Goal: Information Seeking & Learning: Understand process/instructions

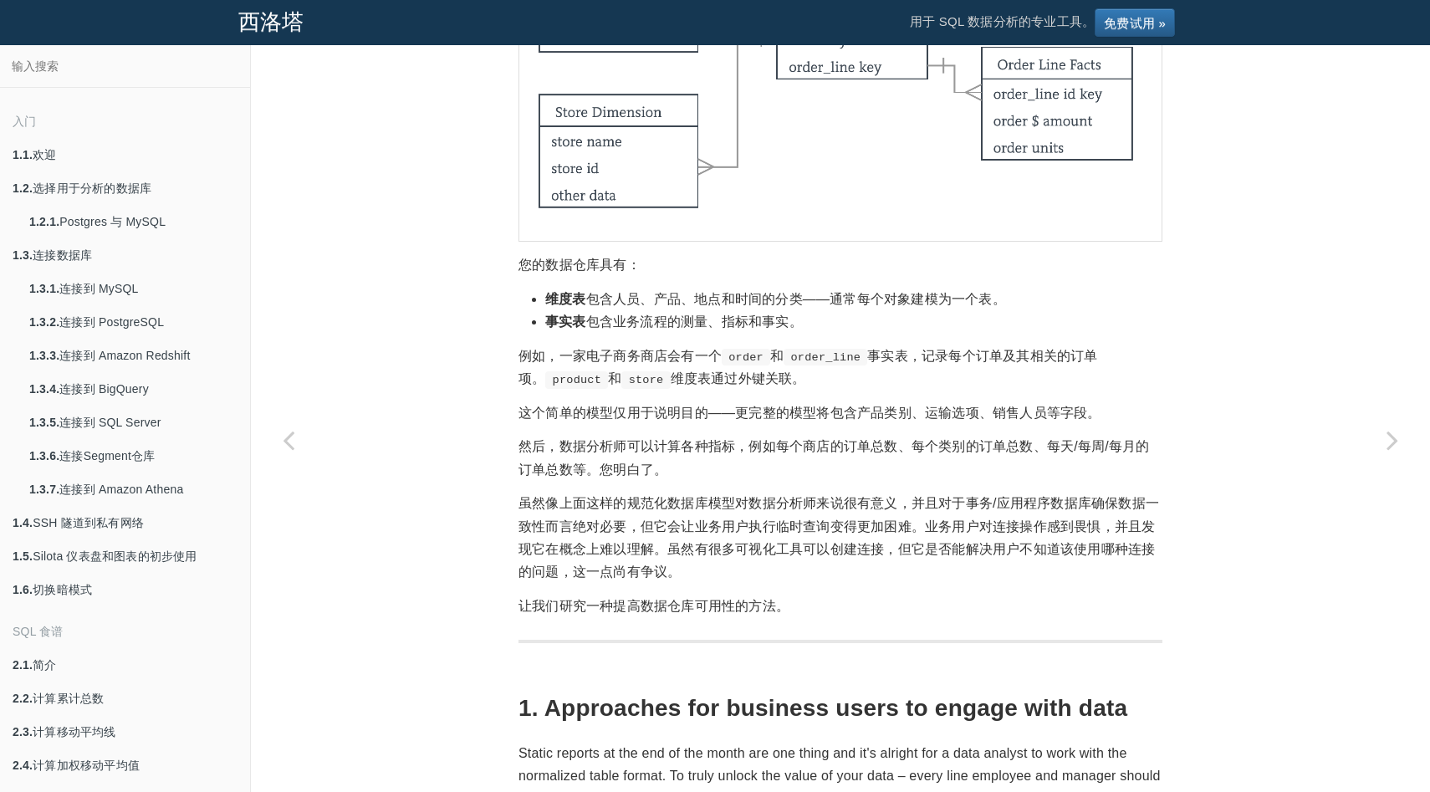
scroll to position [393, 0]
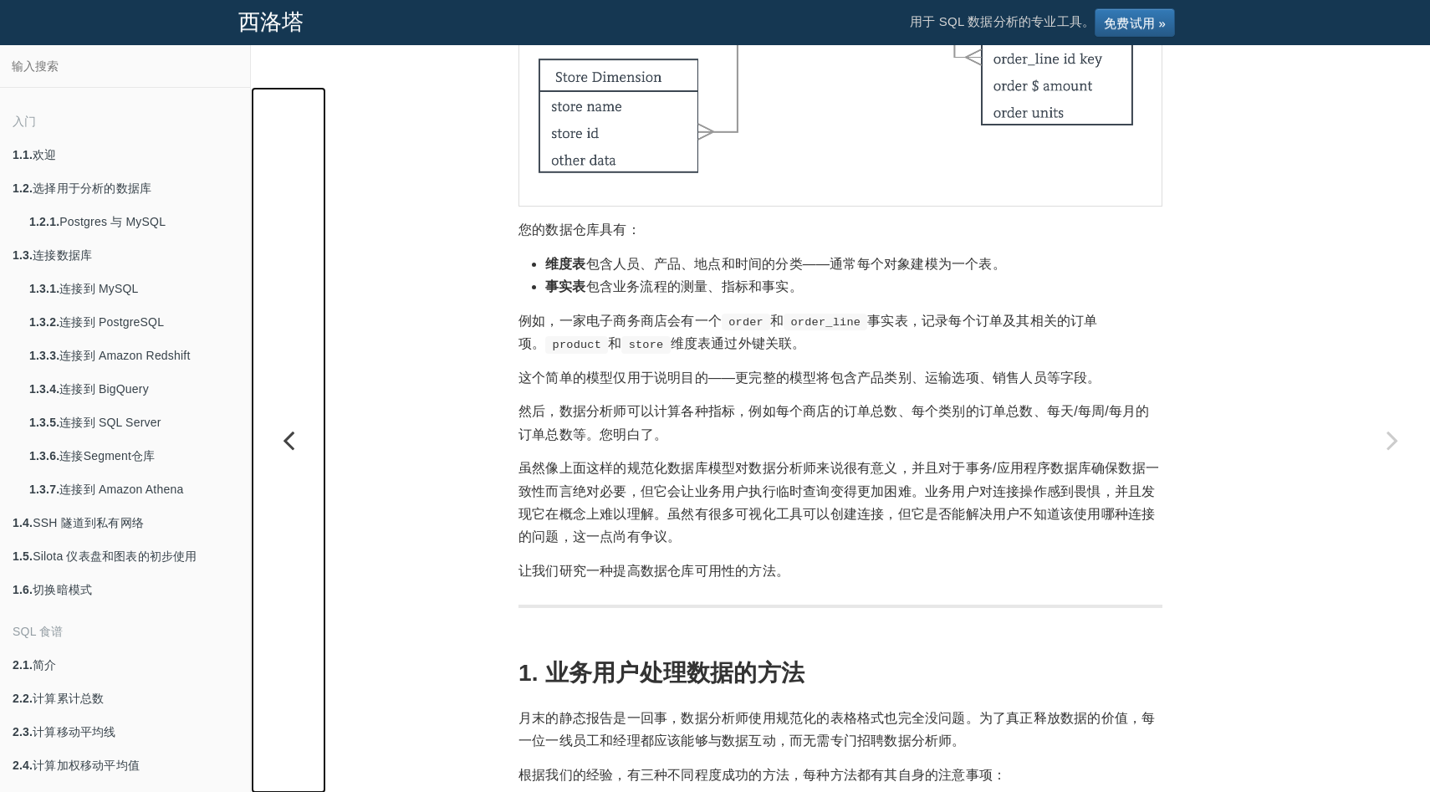
click at [293, 445] on icon "上一页：估算需求曲线和利润最大化定价" at bounding box center [288, 439] width 75 height 33
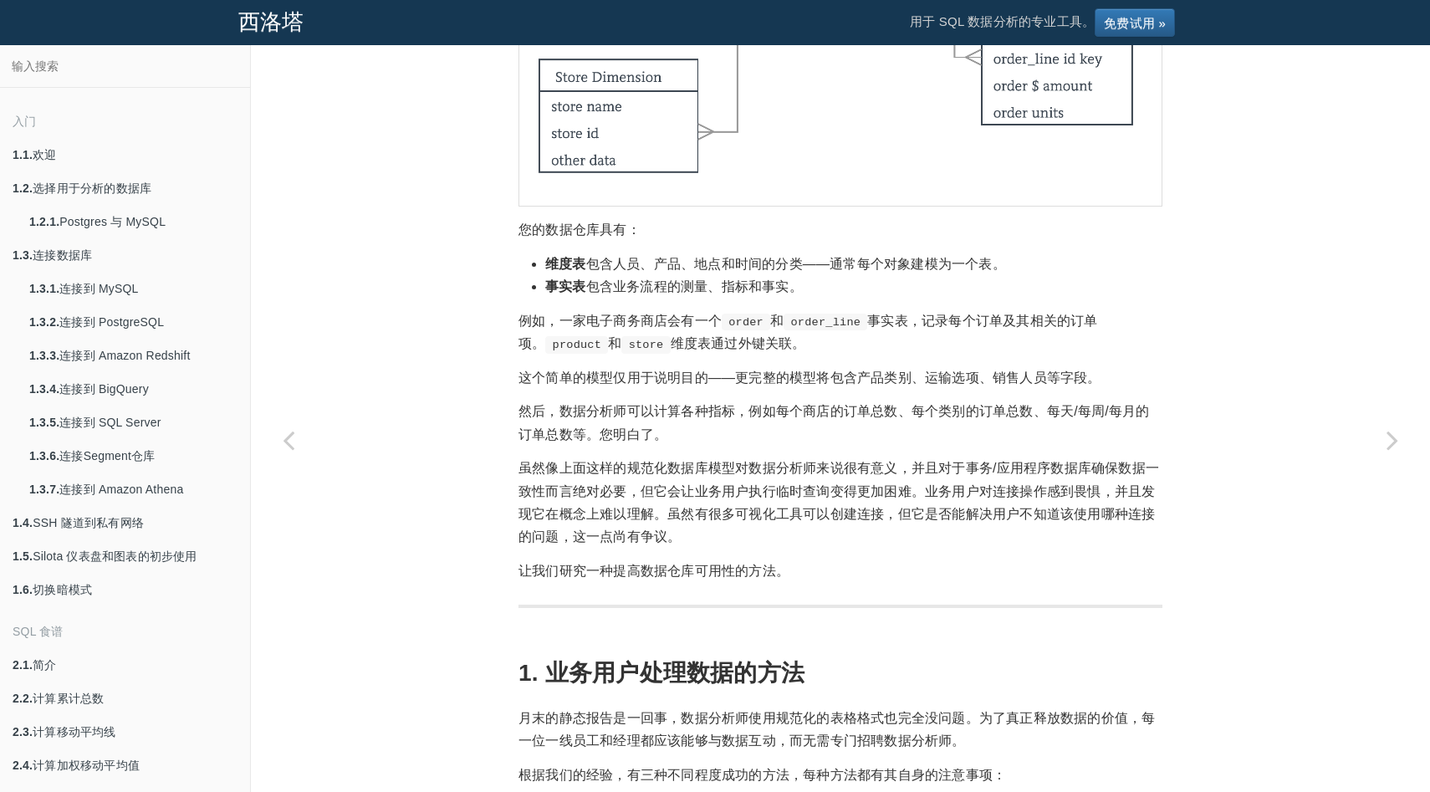
scroll to position [2, 0]
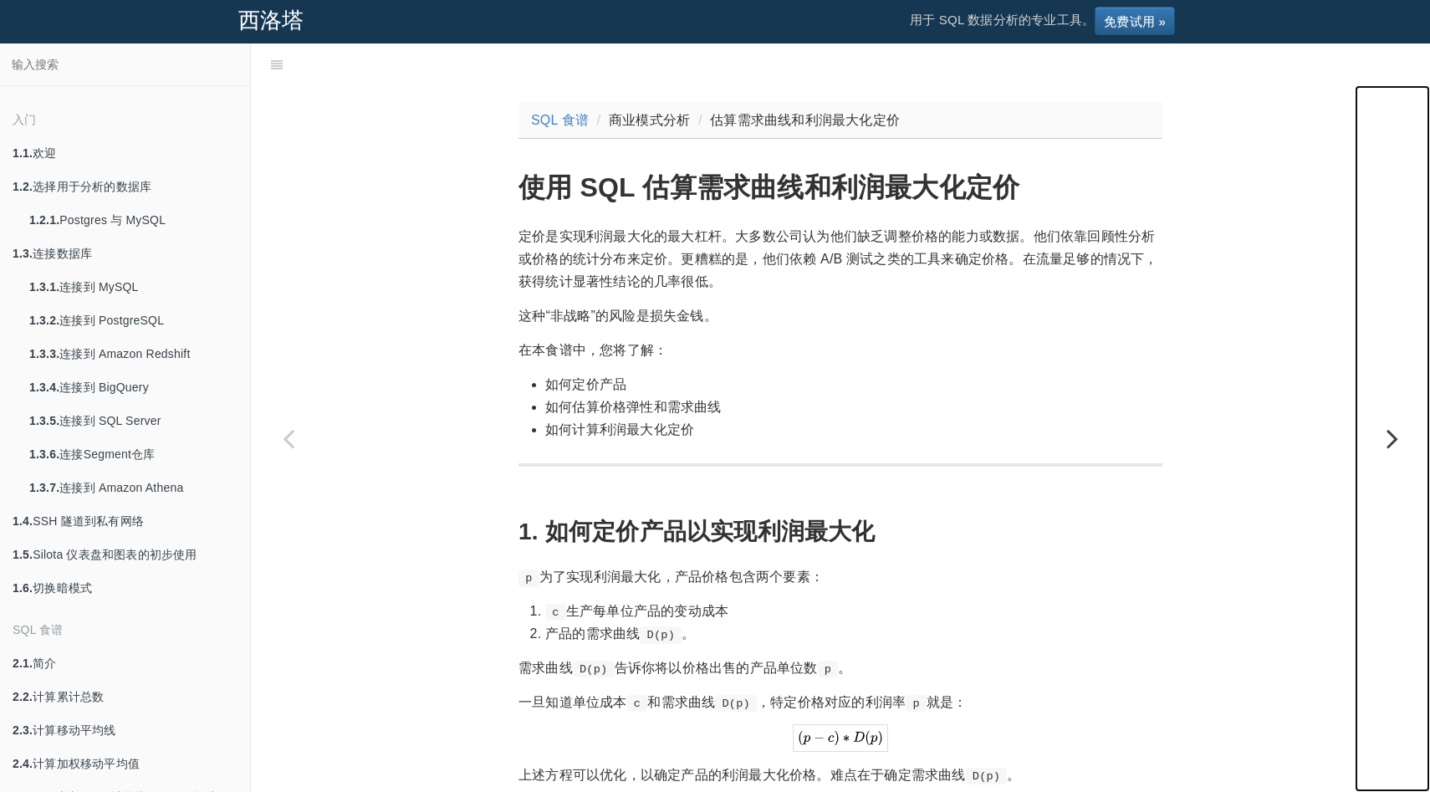
click at [1400, 439] on icon "下一页：建模：面向业务用户的具有物化视图的非规范化维度表" at bounding box center [1392, 438] width 75 height 33
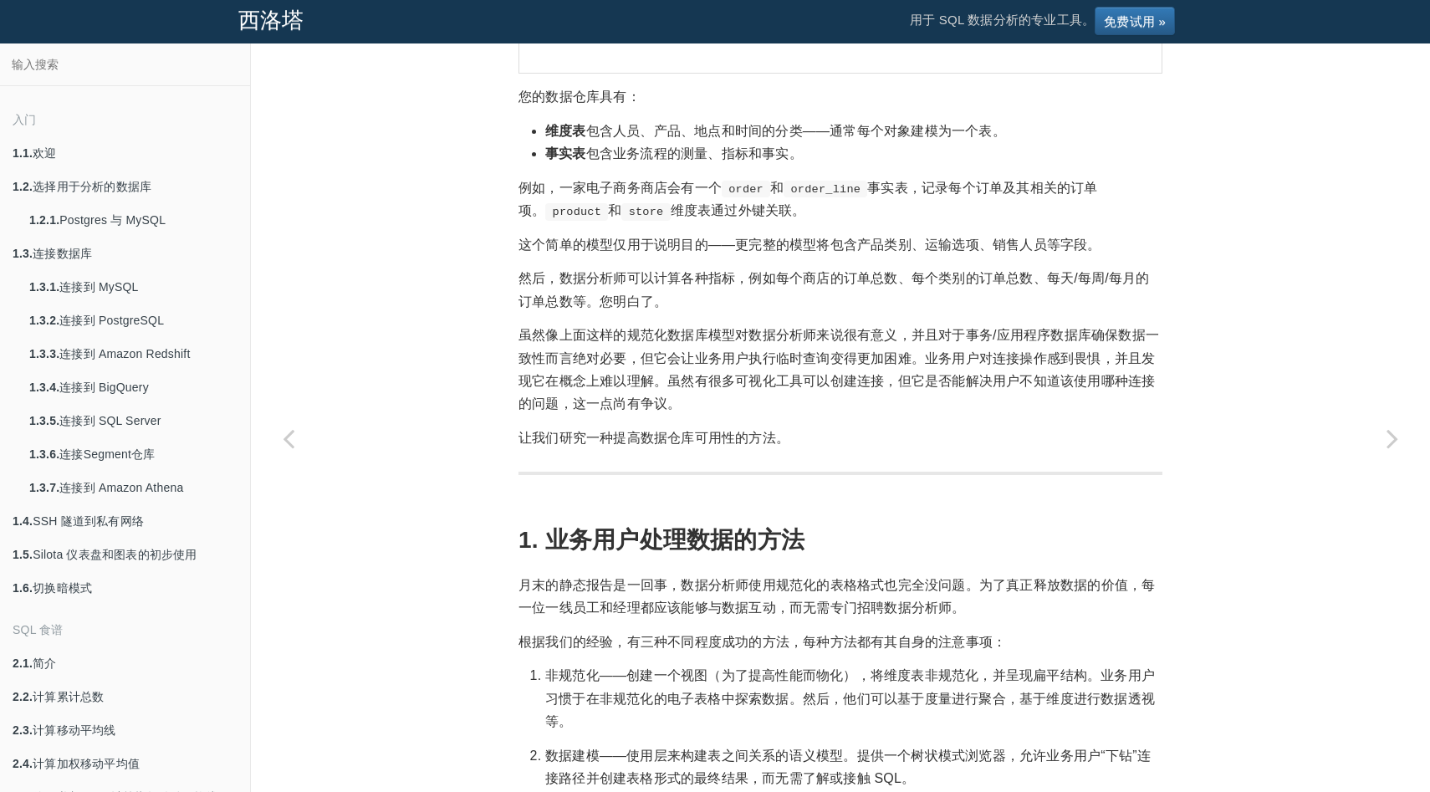
scroll to position [676, 0]
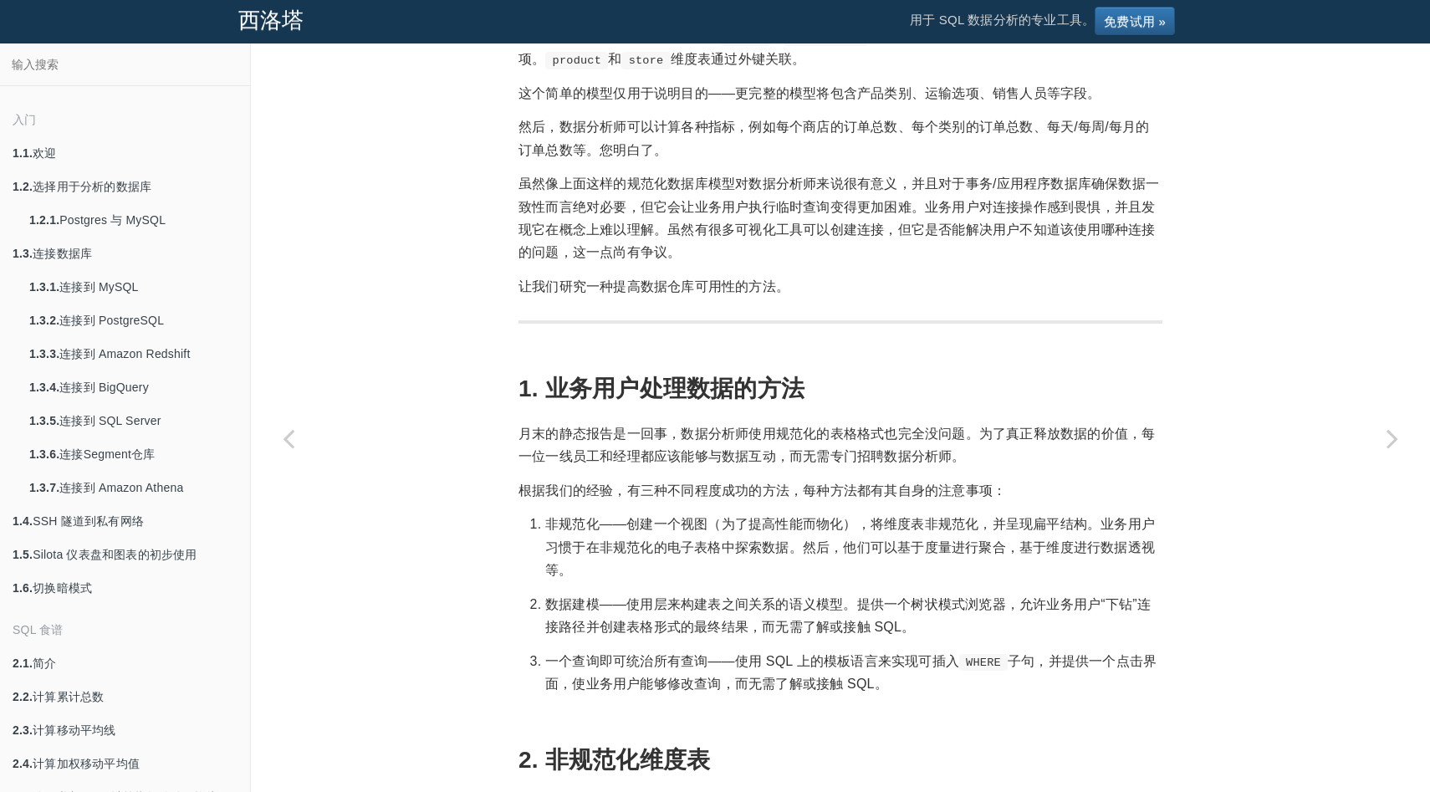
click at [652, 244] on p "虽然像上面这样的规范化数据库模型对数据分析师来说很有意义，并且对于事务/应用程序数据库确保数据一致性而言绝对必要，但它会让业务用户执行临时查询变得更加困难。业…" at bounding box center [841, 217] width 644 height 91
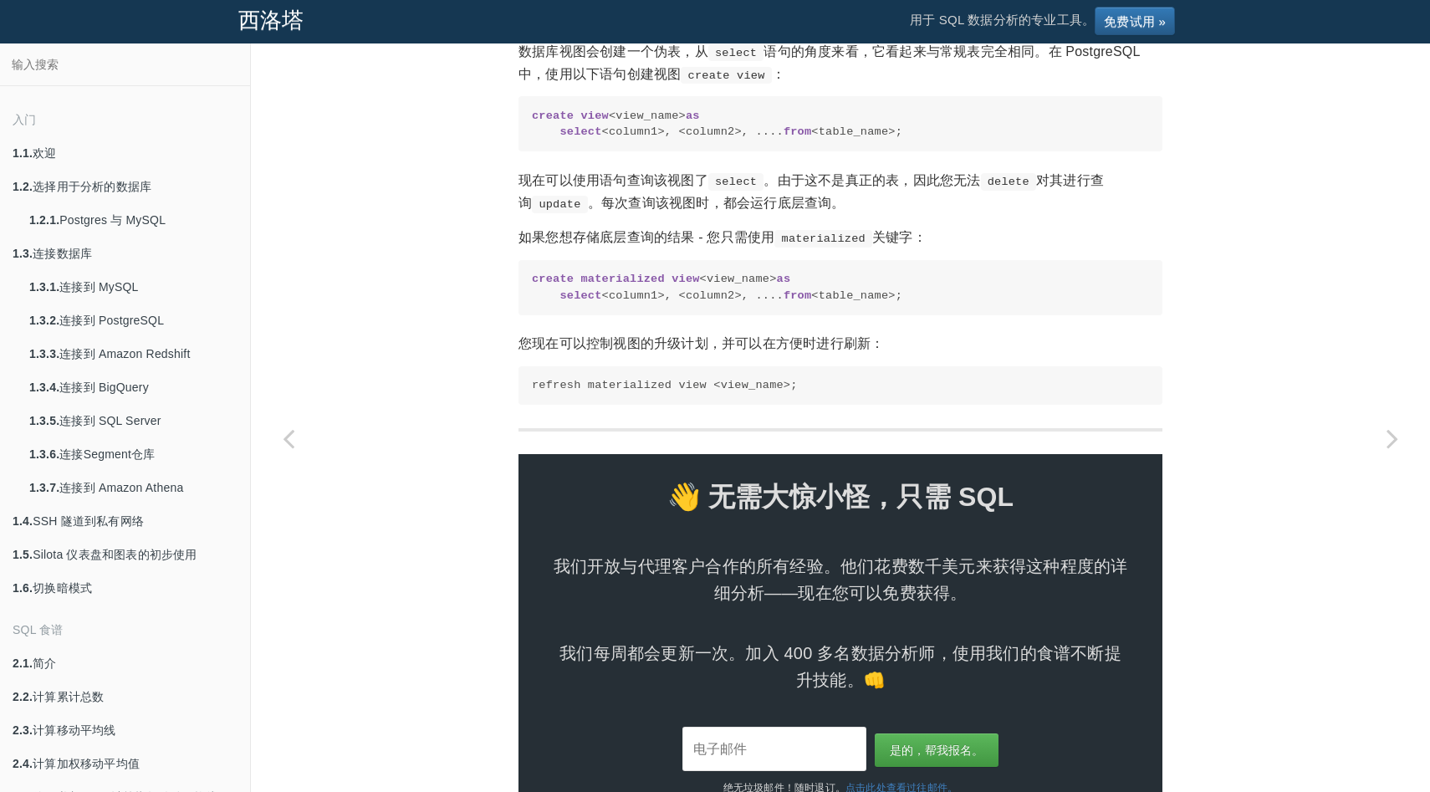
scroll to position [2233, 0]
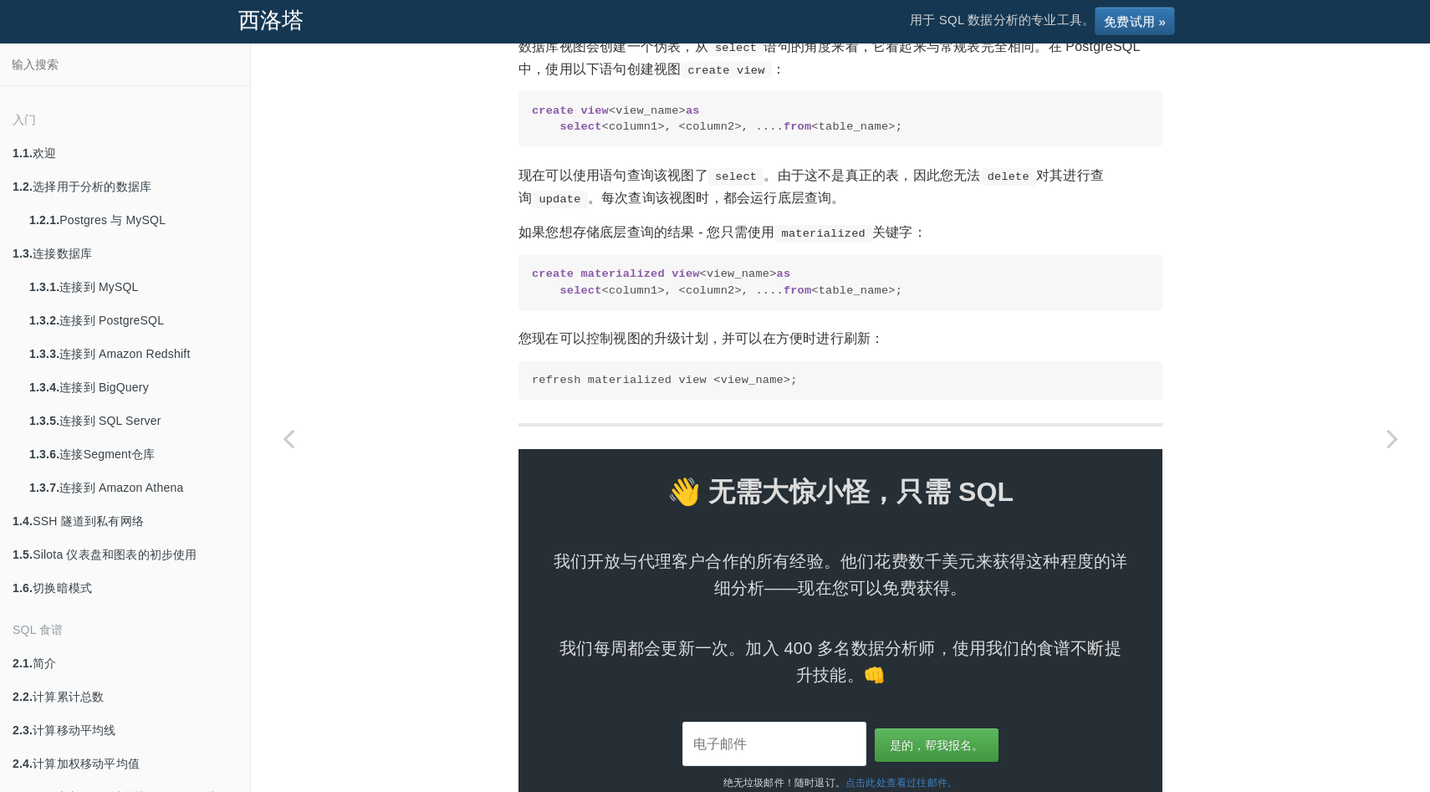
click at [756, 56] on code "select" at bounding box center [736, 47] width 56 height 17
drag, startPoint x: 690, startPoint y: 402, endPoint x: 873, endPoint y: 402, distance: 183.2
click at [861, 14] on font "3. 将非规范化的维度表存储为数据库视图" at bounding box center [732, 1] width 427 height 26
drag, startPoint x: 883, startPoint y: 401, endPoint x: 938, endPoint y: 402, distance: 54.4
click at [938, 14] on font "3. 将非规范化的维度表存储为数据库视图" at bounding box center [732, 1] width 427 height 26
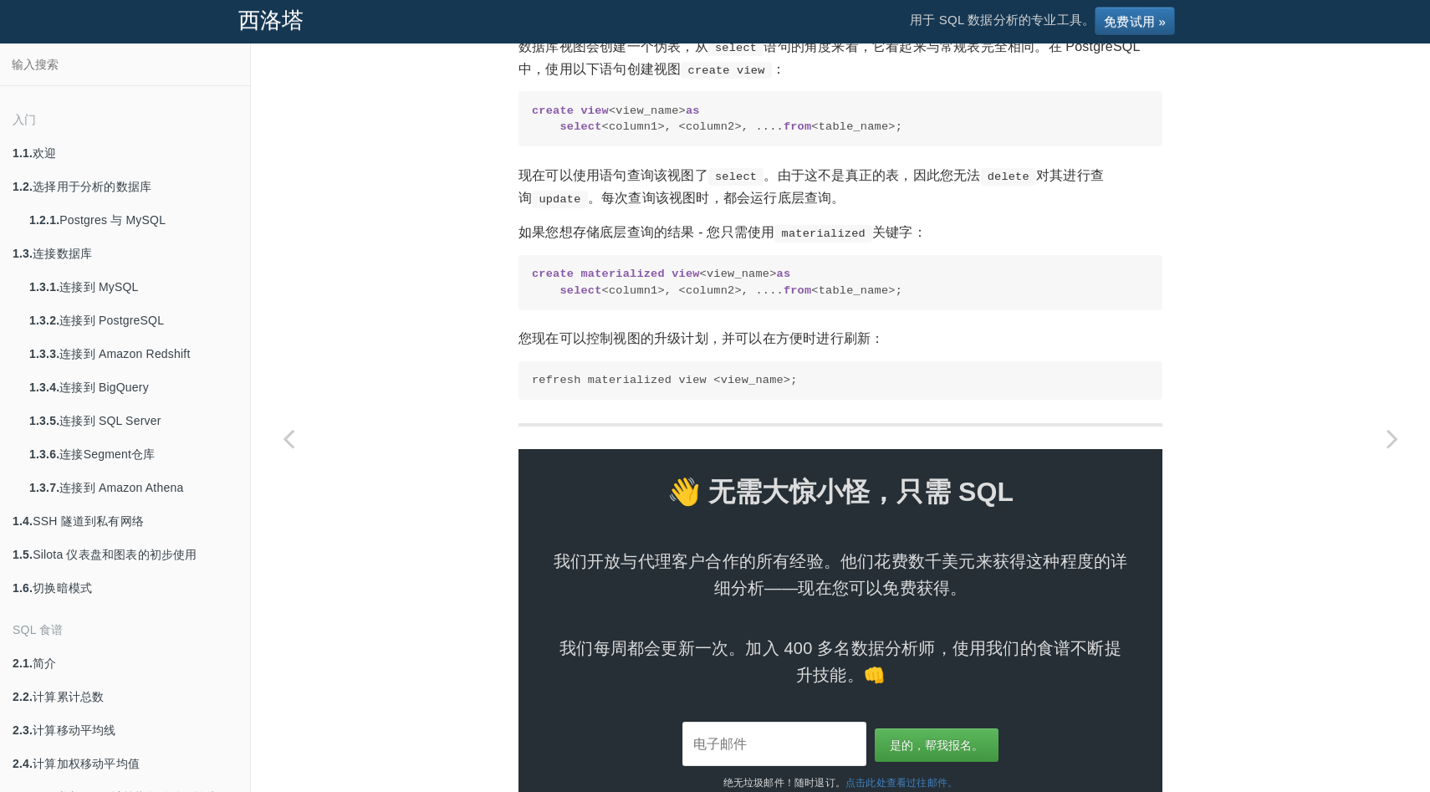
click at [938, 14] on font "3. 将非规范化的维度表存储为数据库视图" at bounding box center [732, 1] width 427 height 26
click at [845, 80] on p "数据库视图会创建一个伪表，从 select 语句的角度来看，它看起来与常规表完全相同。在 PostgreSQL 中，使用以下语句创建视图 create vie…" at bounding box center [841, 57] width 644 height 45
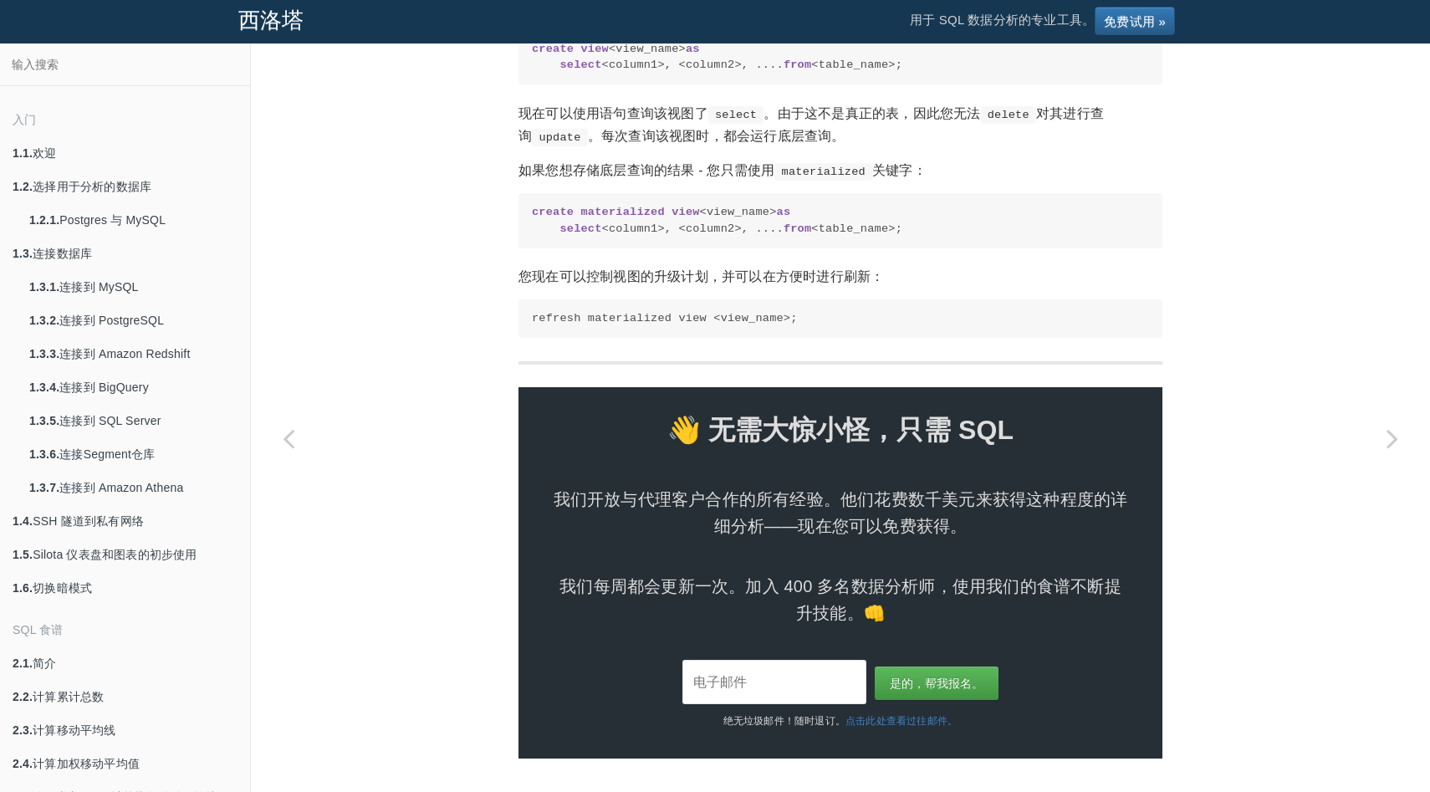
scroll to position [2510, 0]
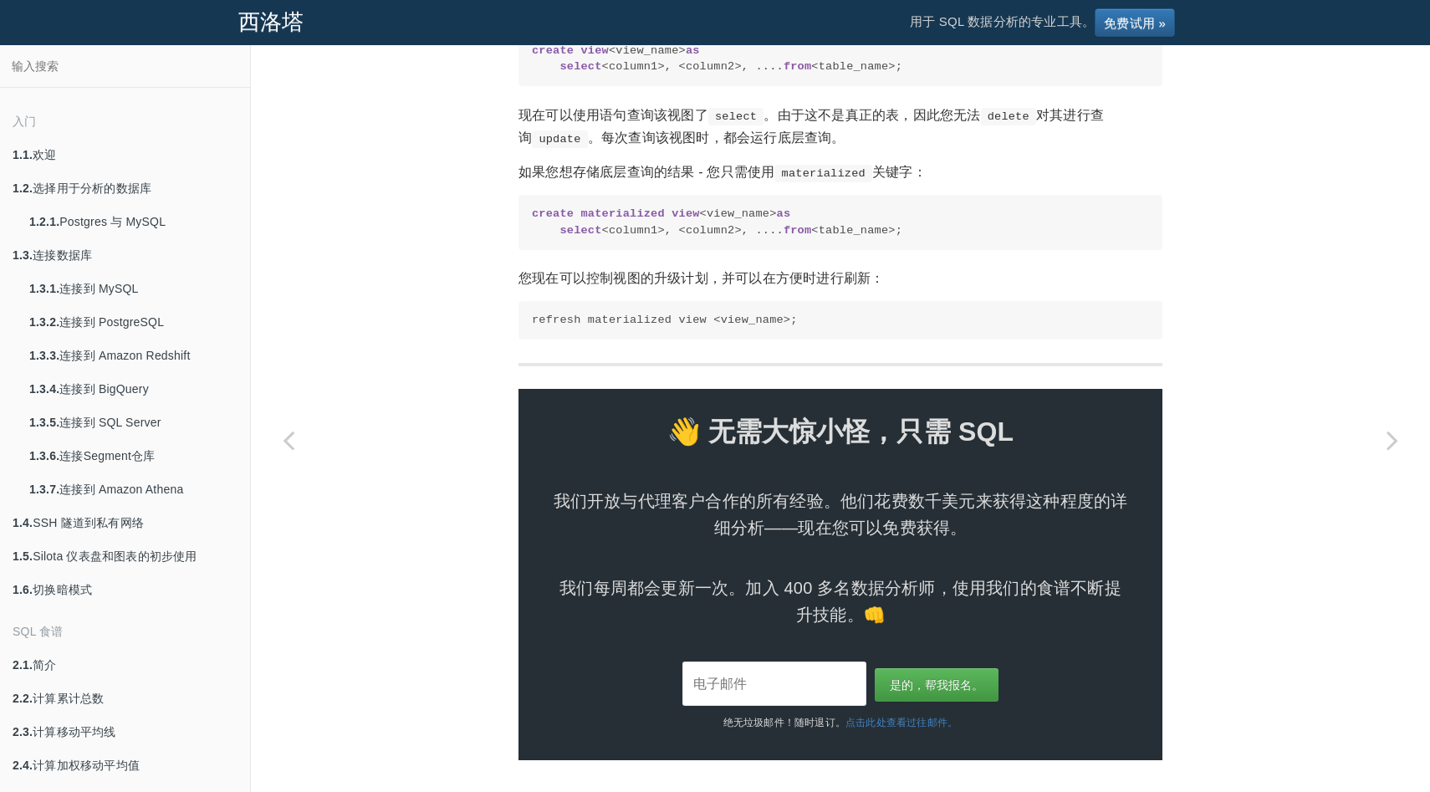
scroll to position [2294, 0]
